Goal: Check status

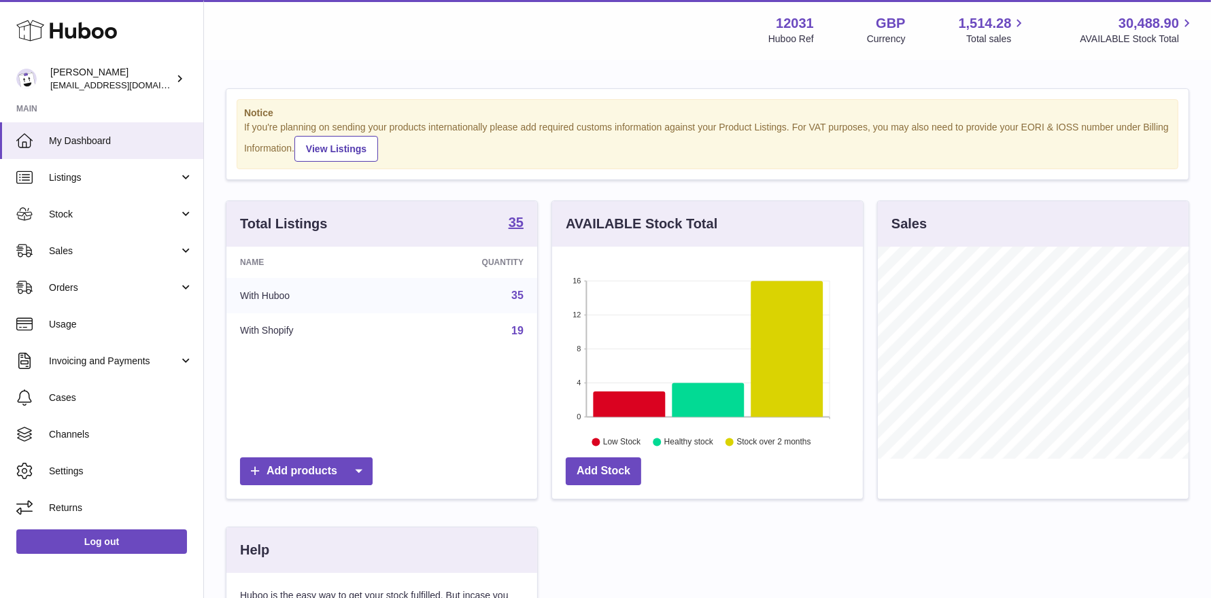
scroll to position [211, 315]
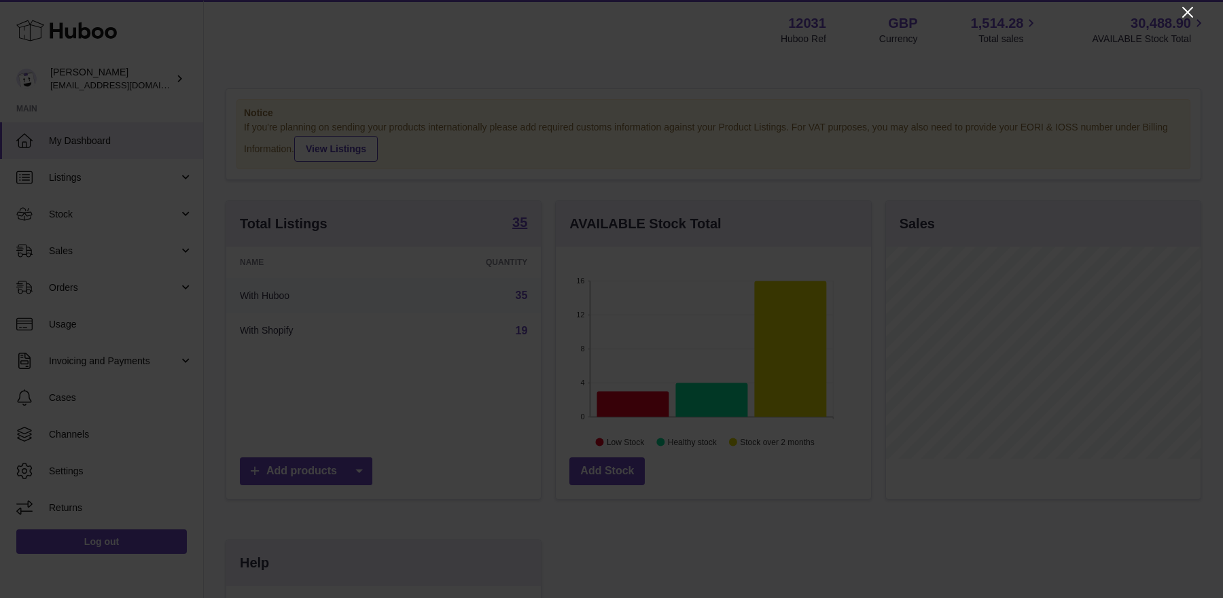
click at [1188, 7] on icon "Close" at bounding box center [1188, 12] width 16 height 16
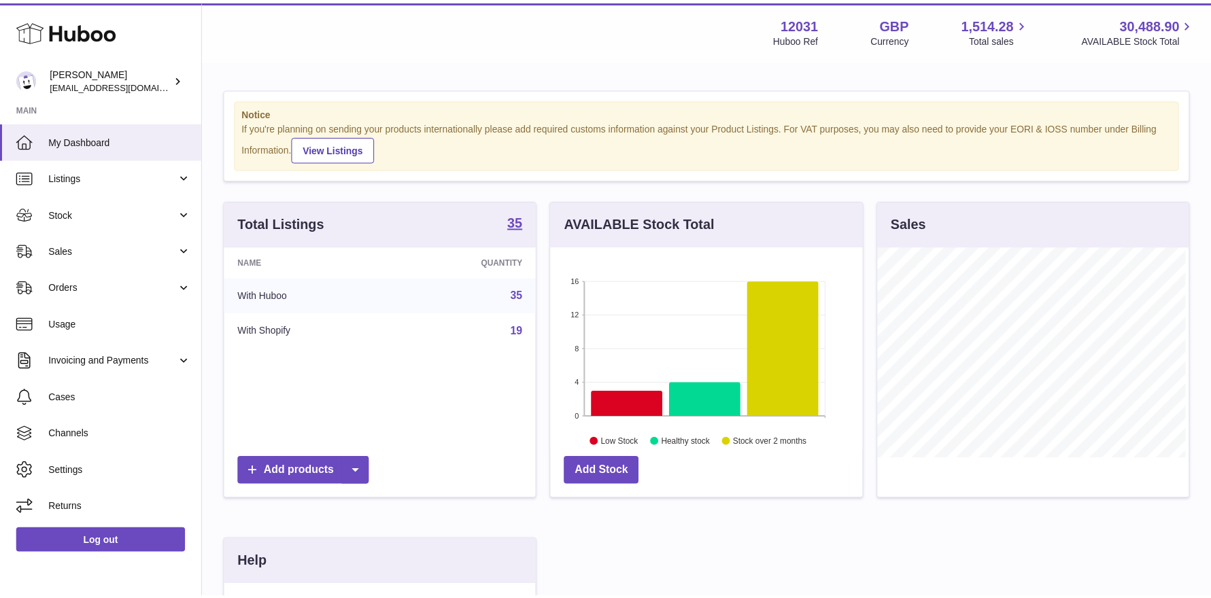
scroll to position [679504, 679404]
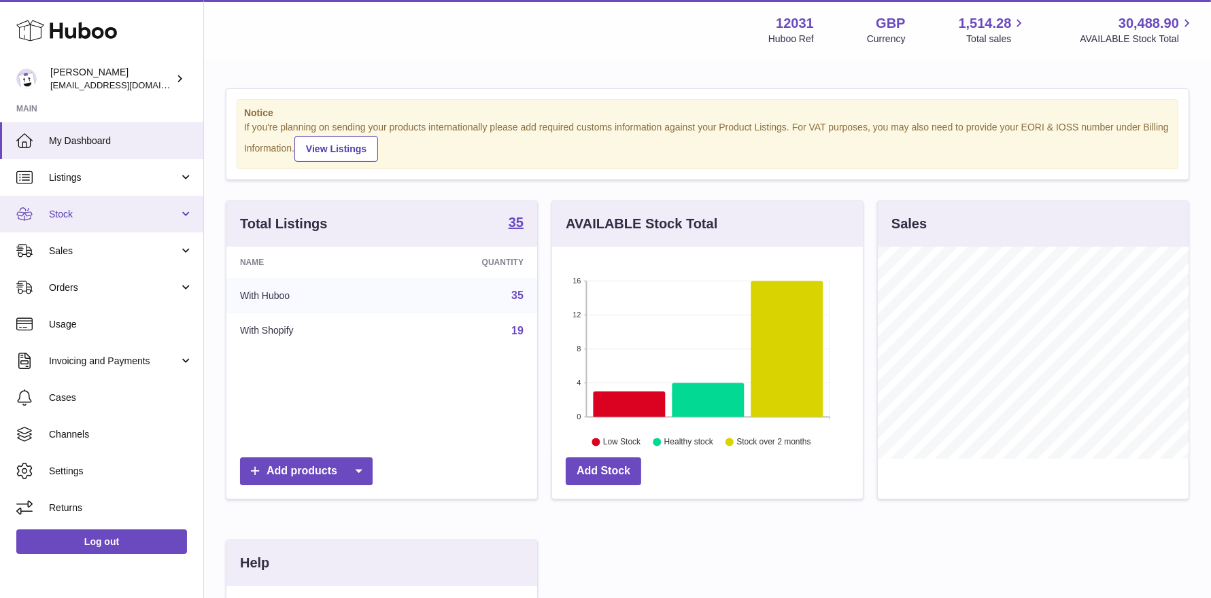
click at [114, 222] on link "Stock" at bounding box center [101, 214] width 203 height 37
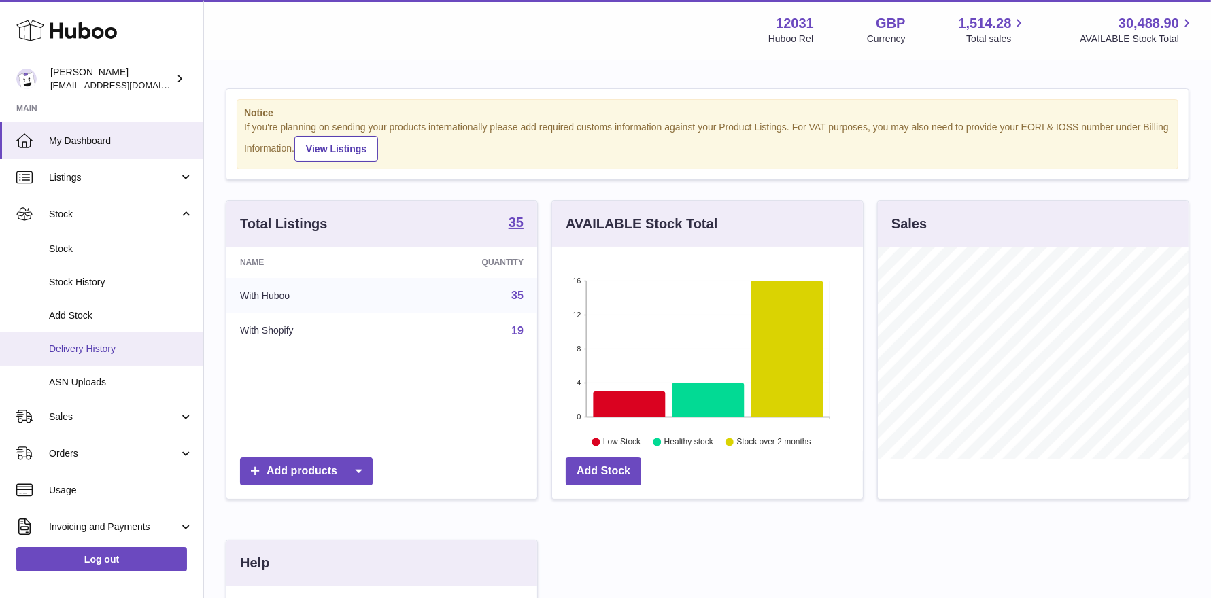
click at [79, 338] on link "Delivery History" at bounding box center [101, 348] width 203 height 33
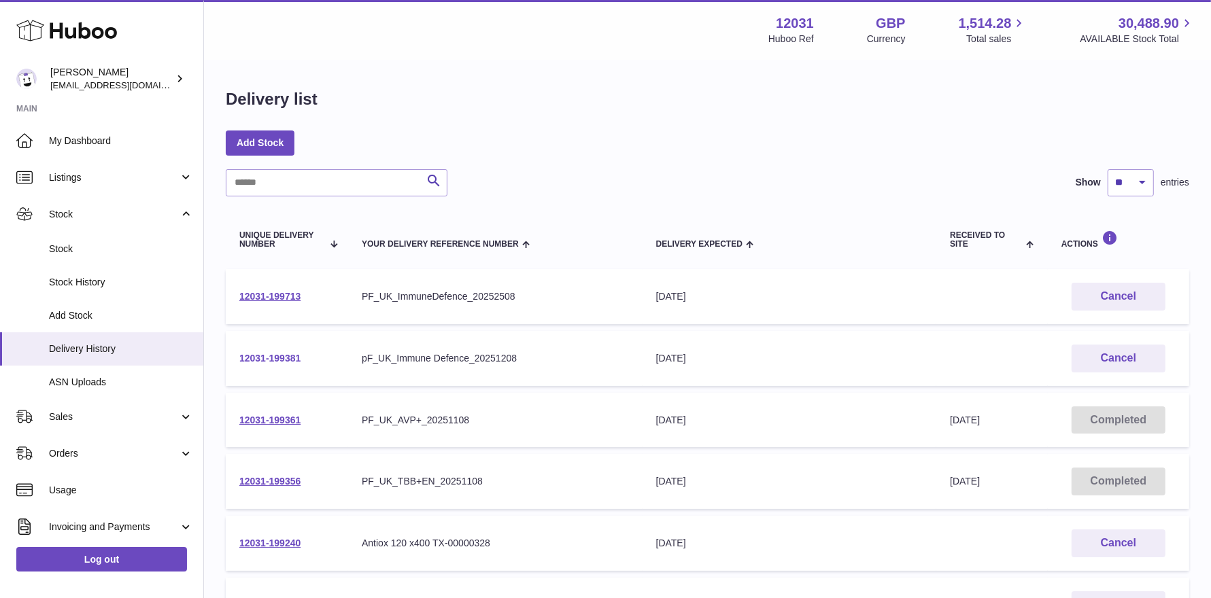
click at [263, 358] on link "12031-199381" at bounding box center [269, 358] width 61 height 11
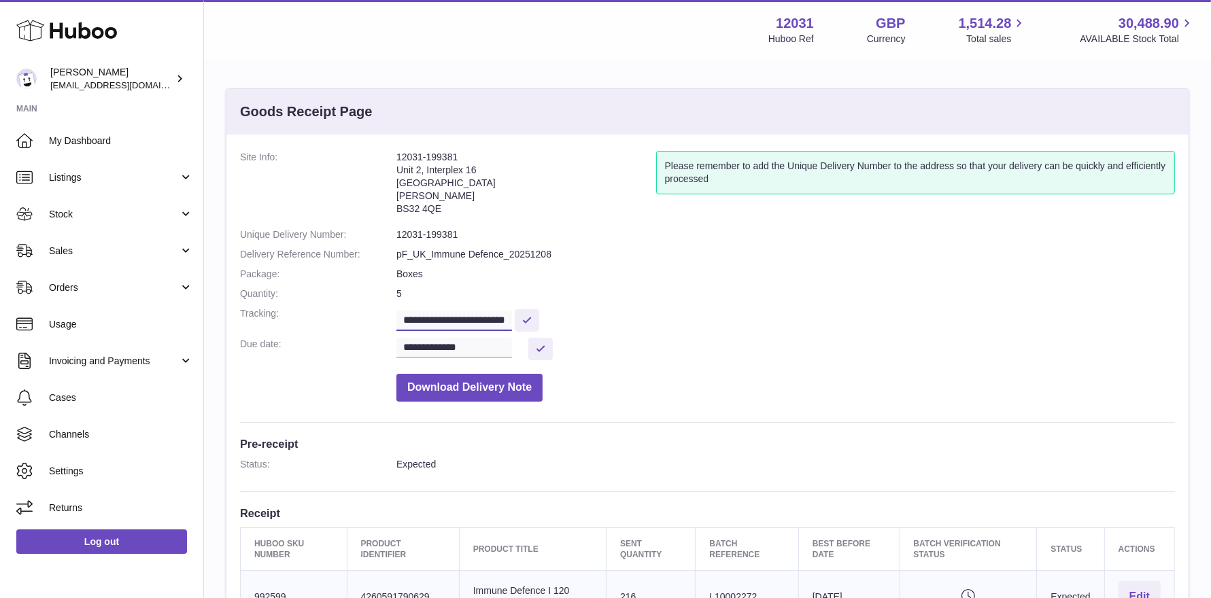
scroll to position [0, 21]
drag, startPoint x: 468, startPoint y: 321, endPoint x: 555, endPoint y: 319, distance: 86.3
click at [555, 319] on dd "**********" at bounding box center [785, 319] width 778 height 24
